Goal: Find specific page/section: Find specific page/section

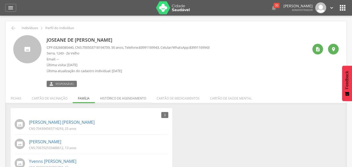
click at [128, 98] on li "Histórico de agendamento" at bounding box center [123, 97] width 56 height 12
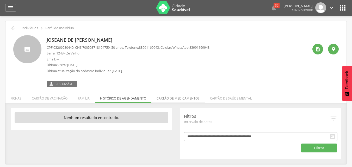
click at [164, 100] on li "Cartão de medicamentos" at bounding box center [177, 97] width 53 height 12
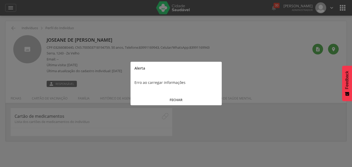
click at [176, 100] on button "FECHAR" at bounding box center [175, 99] width 91 height 11
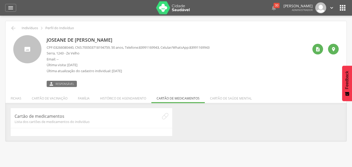
click at [133, 104] on div "3 Nenhum outro membro da família cadastrado. [PERSON_NAME] CNS: 704304565714293…" at bounding box center [175, 122] width 341 height 38
click at [134, 95] on li "Histórico de agendamento" at bounding box center [123, 97] width 56 height 12
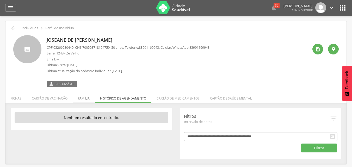
click at [84, 100] on li "Família" at bounding box center [84, 97] width 22 height 12
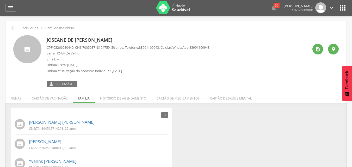
click at [258, 129] on div "3 Nenhum outro membro da família cadastrado. [PERSON_NAME] CNS: 704304565714293…" at bounding box center [176, 142] width 338 height 68
click at [257, 128] on div "3 Nenhum outro membro da família cadastrado. [PERSON_NAME] CNS: 704304565714293…" at bounding box center [176, 142] width 338 height 68
click at [259, 118] on div "3 Nenhum outro membro da família cadastrado. [PERSON_NAME] CNS: 704304565714293…" at bounding box center [176, 142] width 338 height 68
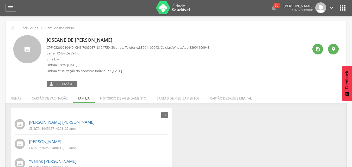
click at [252, 121] on div "3 Nenhum outro membro da família cadastrado. [PERSON_NAME] CNS: 704304565714293…" at bounding box center [176, 142] width 338 height 68
click at [178, 116] on div "3 Nenhum outro membro da família cadastrado. [PERSON_NAME] CNS: 704304565714293…" at bounding box center [176, 142] width 338 height 68
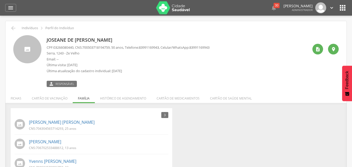
click at [178, 116] on div "3 Nenhum outro membro da família cadastrado. [PERSON_NAME] CNS: 704304565714293…" at bounding box center [176, 142] width 338 height 68
click at [177, 116] on div "3 Nenhum outro membro da família cadastrado. [PERSON_NAME] CNS: 704304565714293…" at bounding box center [176, 142] width 338 height 68
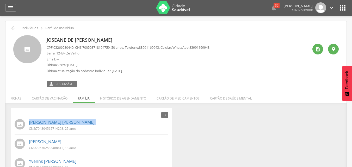
click at [177, 116] on div "3 Nenhum outro membro da família cadastrado. [PERSON_NAME] CNS: 704304565714293…" at bounding box center [176, 142] width 338 height 68
click at [166, 4] on img at bounding box center [173, 7] width 34 height 13
